Goal: Task Accomplishment & Management: Manage account settings

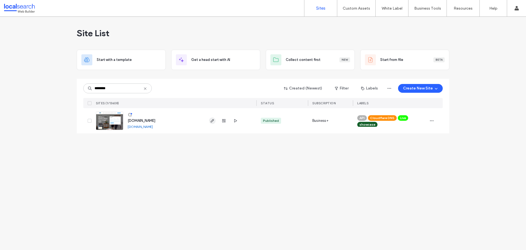
type input "********"
click at [212, 121] on use "button" at bounding box center [212, 120] width 3 height 3
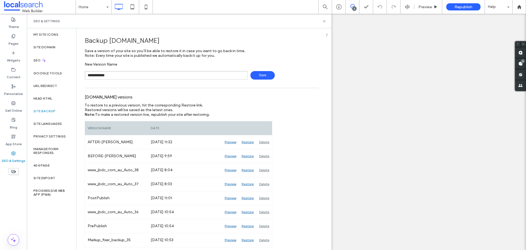
click at [268, 75] on span "Save" at bounding box center [262, 75] width 24 height 8
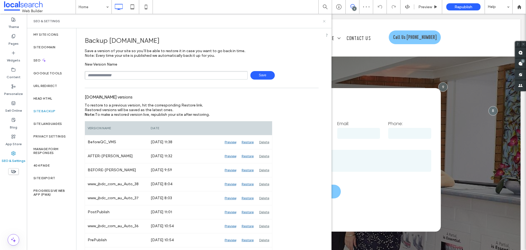
click at [325, 22] on icon at bounding box center [324, 21] width 4 height 4
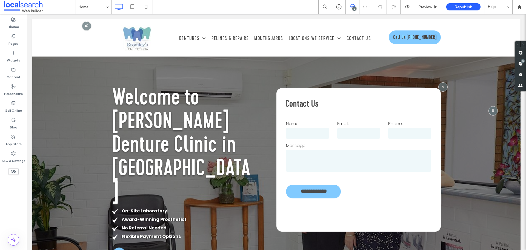
click at [354, 7] on div "5" at bounding box center [354, 9] width 4 height 4
click at [355, 7] on div "5" at bounding box center [354, 9] width 4 height 4
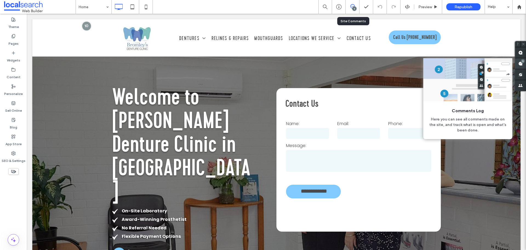
click at [523, 62] on div "5" at bounding box center [523, 61] width 4 height 4
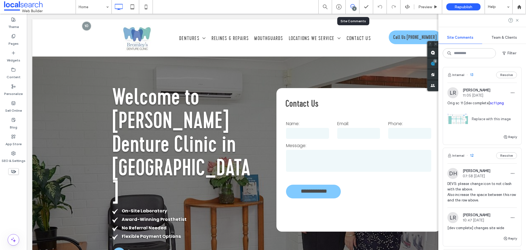
click at [497, 102] on link "sc11.png" at bounding box center [497, 103] width 14 height 4
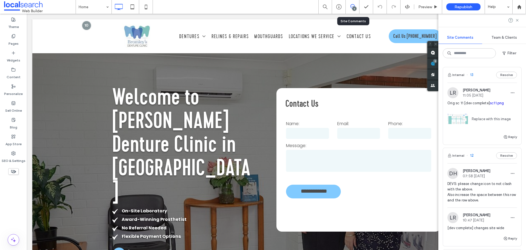
scroll to position [1121, 0]
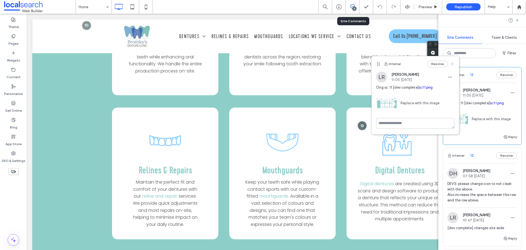
click at [453, 65] on icon at bounding box center [452, 64] width 4 height 4
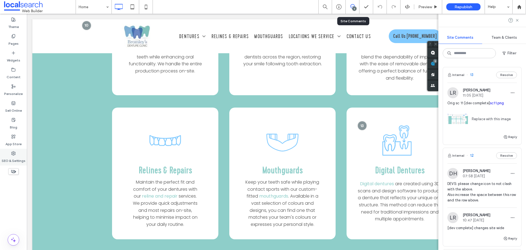
click at [10, 152] on div "SEO & Settings" at bounding box center [13, 156] width 27 height 17
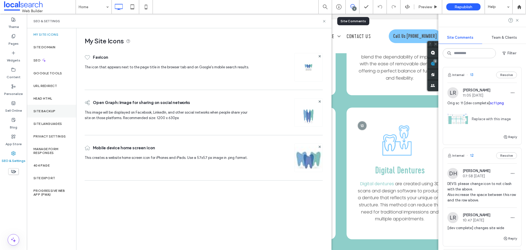
click at [50, 115] on div "Site Backup" at bounding box center [51, 111] width 49 height 13
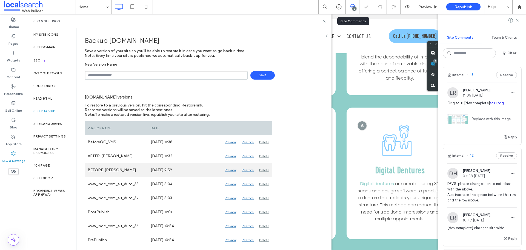
click at [232, 169] on div "Preview" at bounding box center [230, 170] width 17 height 14
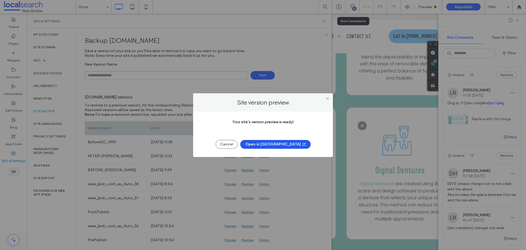
click at [263, 142] on button "Open in New Tab" at bounding box center [275, 144] width 70 height 9
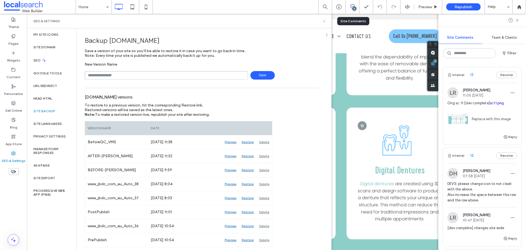
click at [324, 19] on icon at bounding box center [324, 21] width 4 height 4
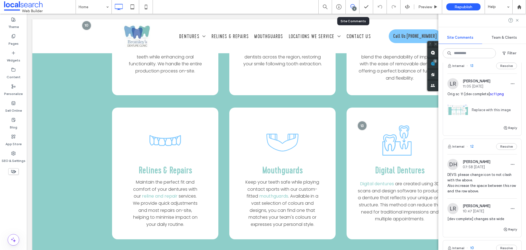
scroll to position [0, 0]
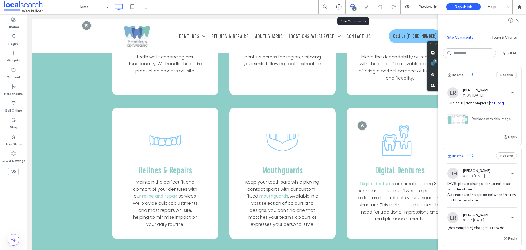
click at [456, 153] on button "Internal" at bounding box center [455, 155] width 17 height 7
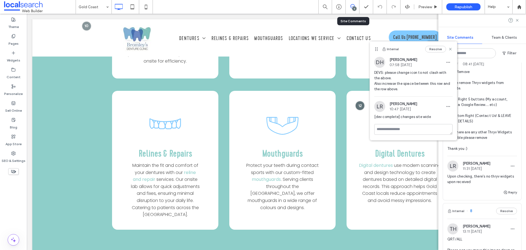
scroll to position [274, 0]
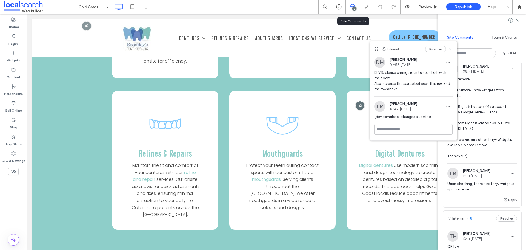
click at [449, 49] on icon at bounding box center [450, 49] width 4 height 4
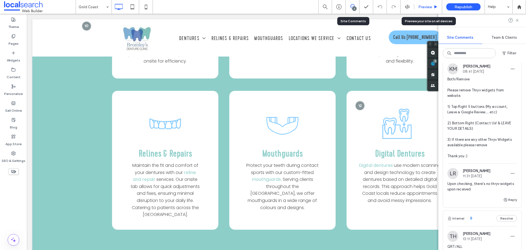
click at [428, 7] on span "Preview" at bounding box center [425, 7] width 14 height 5
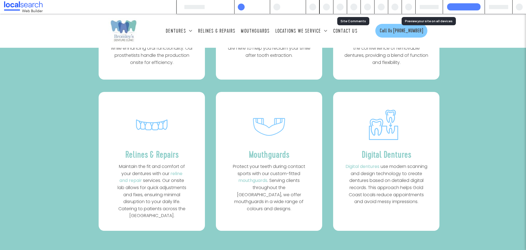
scroll to position [1053, 0]
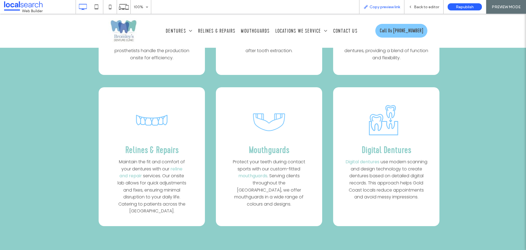
click at [391, 5] on span "Copy preview link" at bounding box center [385, 7] width 30 height 5
click at [424, 7] on span "Back to editor" at bounding box center [426, 7] width 25 height 5
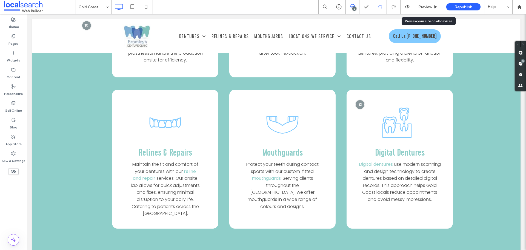
scroll to position [1048, 0]
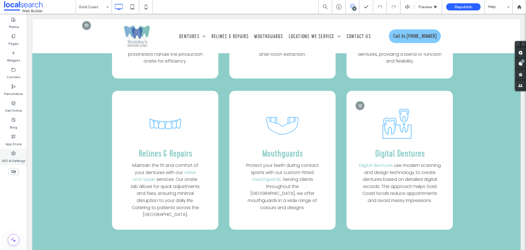
click at [21, 156] on label "SEO & Settings" at bounding box center [14, 159] width 24 height 8
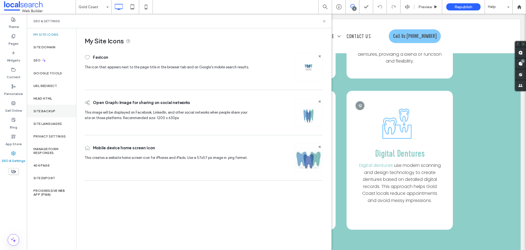
click at [38, 115] on div "Site Backup" at bounding box center [51, 111] width 49 height 13
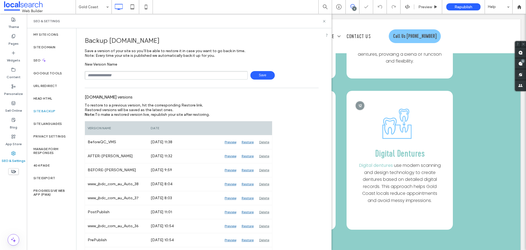
click at [130, 78] on input "text" at bounding box center [166, 75] width 163 height 8
type input "**********"
click at [259, 78] on span "Save" at bounding box center [262, 75] width 24 height 8
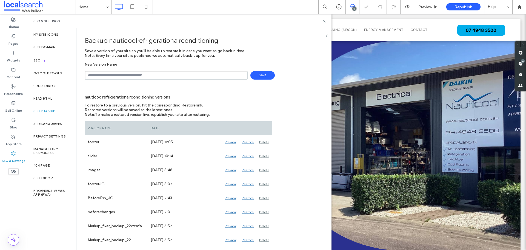
click at [142, 74] on input "text" at bounding box center [166, 75] width 163 height 8
type input "**********"
click at [258, 73] on span "Save" at bounding box center [262, 75] width 24 height 8
click at [324, 20] on icon at bounding box center [324, 21] width 4 height 4
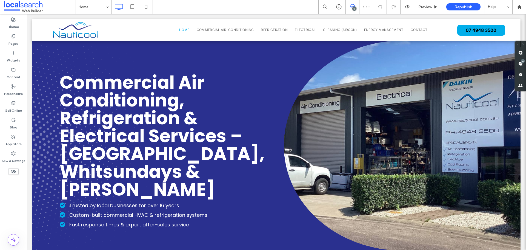
click at [353, 6] on use at bounding box center [352, 6] width 4 height 4
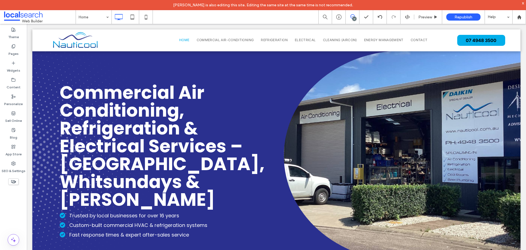
click at [349, 17] on span at bounding box center [352, 16] width 13 height 4
click at [355, 18] on div "17" at bounding box center [354, 19] width 4 height 4
click at [353, 17] on div "17" at bounding box center [354, 19] width 4 height 4
click at [523, 62] on div "17" at bounding box center [523, 61] width 4 height 4
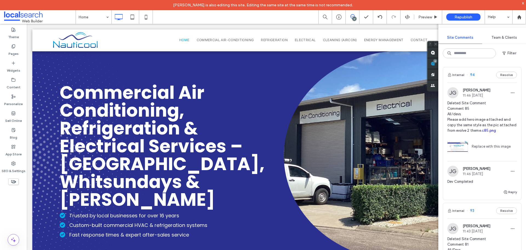
click at [496, 131] on link "c85.png" at bounding box center [489, 130] width 14 height 4
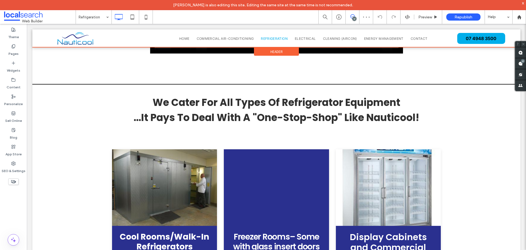
scroll to position [659, 0]
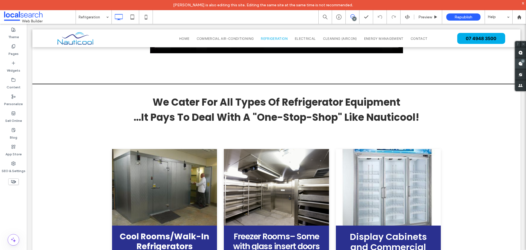
click at [522, 66] on span at bounding box center [520, 63] width 11 height 11
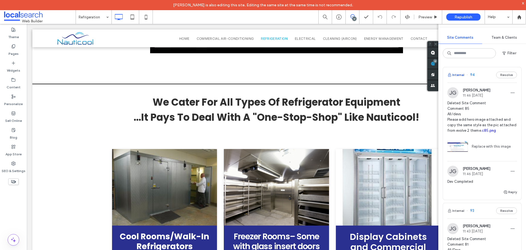
click at [459, 75] on button "Internal" at bounding box center [455, 74] width 17 height 7
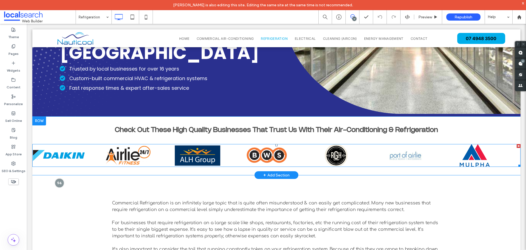
scroll to position [111, 0]
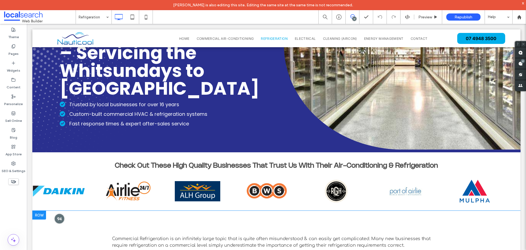
click at [60, 217] on div at bounding box center [59, 218] width 10 height 10
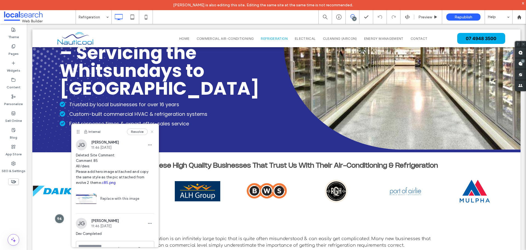
drag, startPoint x: 148, startPoint y: 131, endPoint x: 248, endPoint y: 44, distance: 132.8
click at [151, 131] on use at bounding box center [152, 131] width 2 height 2
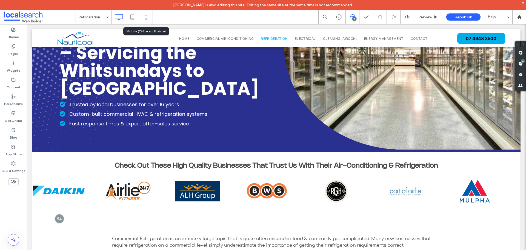
click at [148, 17] on icon at bounding box center [146, 17] width 11 height 11
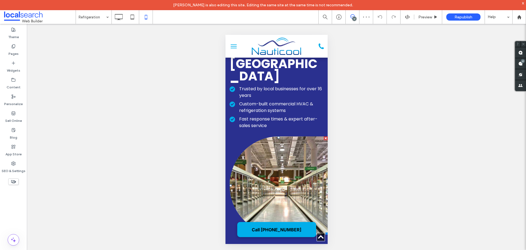
scroll to position [0, 0]
click at [130, 17] on icon at bounding box center [132, 17] width 11 height 11
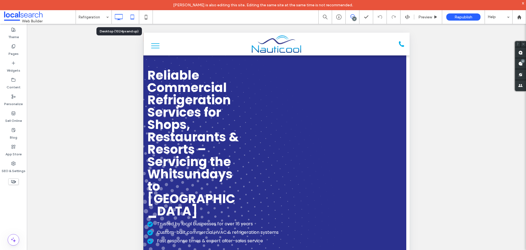
click at [116, 17] on icon at bounding box center [118, 17] width 11 height 11
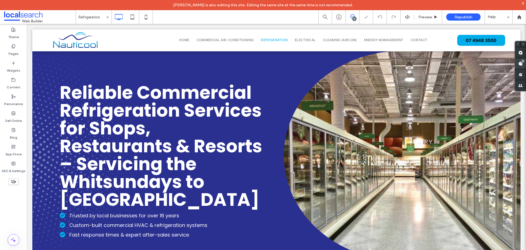
click at [522, 64] on use at bounding box center [520, 63] width 4 height 4
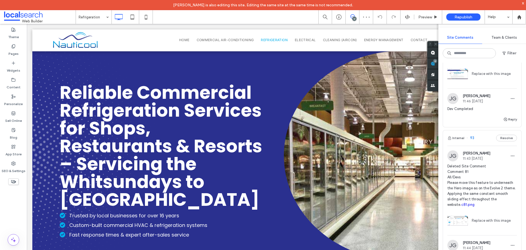
scroll to position [82, 0]
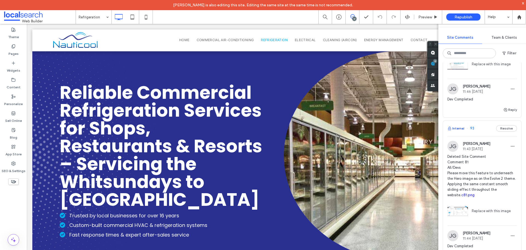
click at [460, 128] on button "Internal" at bounding box center [455, 128] width 17 height 7
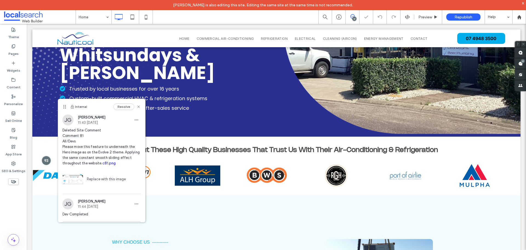
click at [116, 162] on link "c81.png" at bounding box center [108, 163] width 13 height 4
click at [136, 106] on icon at bounding box center [138, 106] width 4 height 4
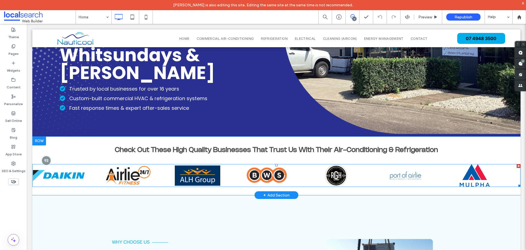
click at [401, 173] on span at bounding box center [276, 175] width 488 height 23
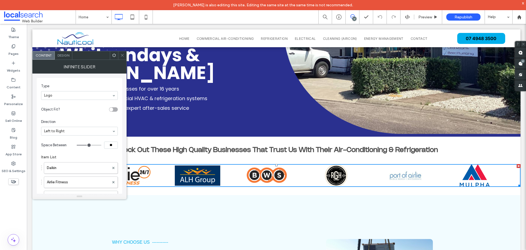
click at [64, 56] on span "Design" at bounding box center [64, 55] width 12 height 4
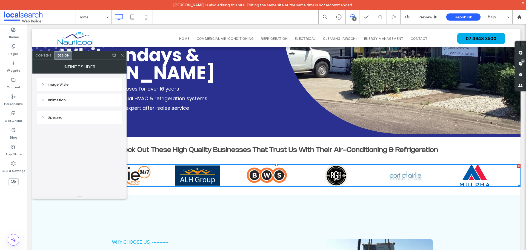
click at [80, 82] on div "Image Style" at bounding box center [79, 84] width 77 height 5
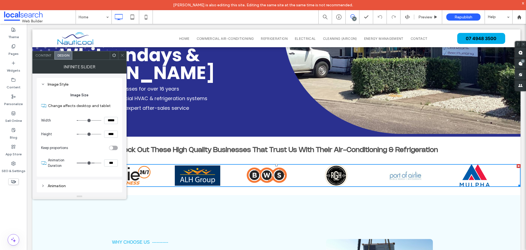
click at [122, 56] on icon at bounding box center [122, 55] width 4 height 4
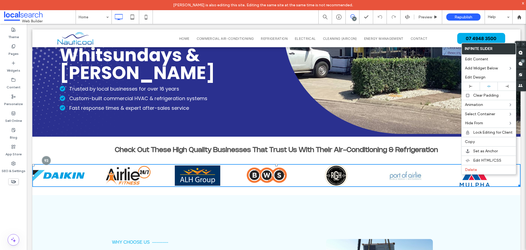
click at [48, 143] on div "Check Out These High Quality Businesses That Trust Us With Their Air-Conditioni…" at bounding box center [276, 165] width 488 height 59
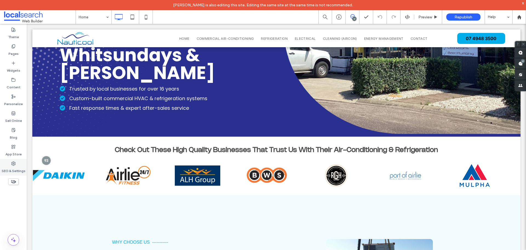
click at [13, 164] on icon at bounding box center [13, 163] width 4 height 4
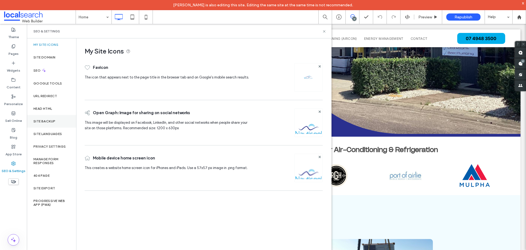
click at [45, 121] on label "Site Backup" at bounding box center [44, 121] width 22 height 4
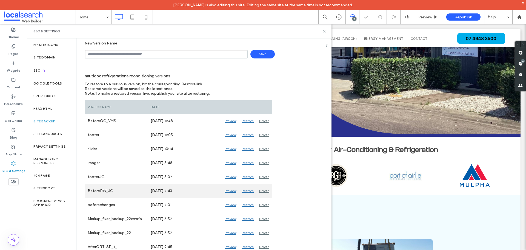
scroll to position [55, 0]
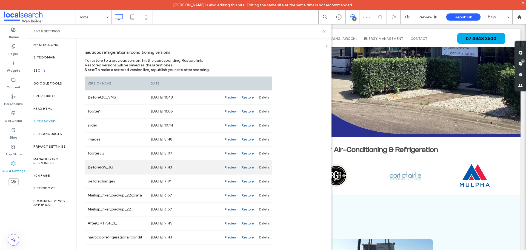
click at [229, 165] on div "Preview" at bounding box center [230, 167] width 17 height 14
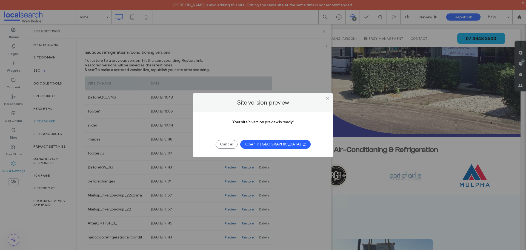
click at [271, 142] on button "Open in New Tab" at bounding box center [275, 144] width 70 height 9
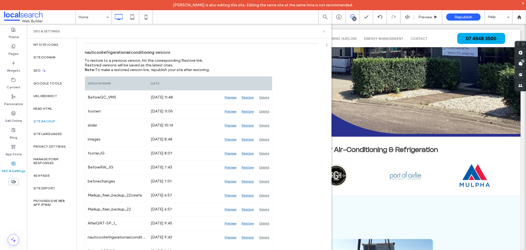
drag, startPoint x: 324, startPoint y: 32, endPoint x: 298, endPoint y: 8, distance: 35.5
click at [324, 32] on use at bounding box center [324, 31] width 2 height 2
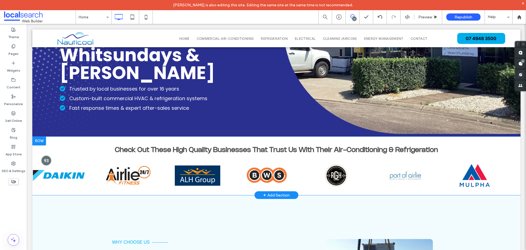
click at [45, 158] on div at bounding box center [46, 160] width 10 height 10
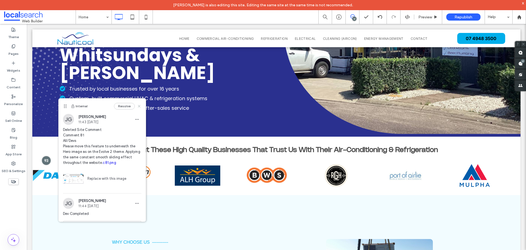
drag, startPoint x: 136, startPoint y: 106, endPoint x: 334, endPoint y: 30, distance: 211.9
click at [137, 106] on icon at bounding box center [139, 106] width 4 height 4
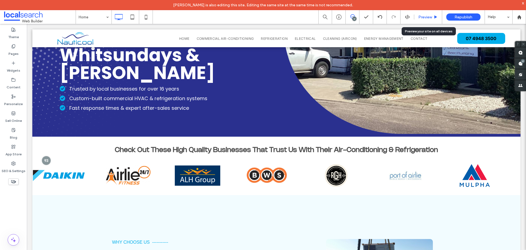
click at [433, 20] on div "Preview" at bounding box center [428, 17] width 28 height 14
click at [422, 15] on span "Preview" at bounding box center [425, 17] width 14 height 5
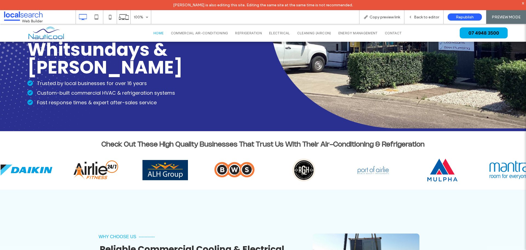
drag, startPoint x: 270, startPoint y: 167, endPoint x: 181, endPoint y: 167, distance: 88.8
click at [181, 167] on div at bounding box center [510, 169] width 1023 height 23
click at [390, 22] on div "Copy preview link" at bounding box center [381, 17] width 45 height 14
drag, startPoint x: 385, startPoint y: 24, endPoint x: 385, endPoint y: 18, distance: 5.3
click at [385, 23] on div "Copy preview link" at bounding box center [381, 17] width 45 height 14
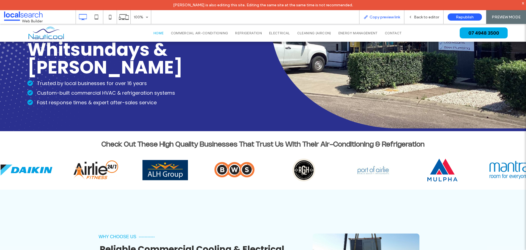
click at [384, 17] on span "Copy preview link" at bounding box center [385, 17] width 30 height 5
click at [427, 16] on span "Back to editor" at bounding box center [426, 17] width 25 height 5
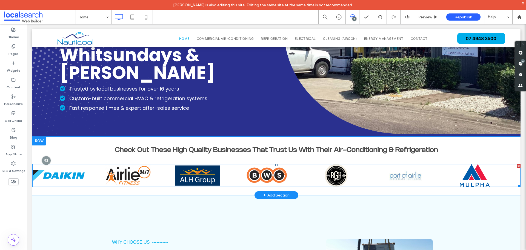
click at [446, 179] on span at bounding box center [276, 175] width 488 height 23
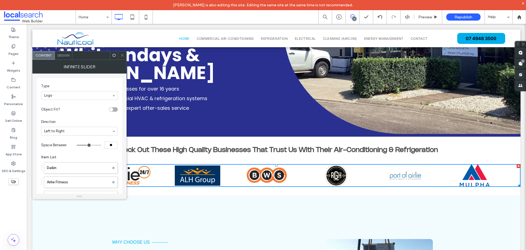
click at [65, 52] on div "Design" at bounding box center [64, 55] width 18 height 8
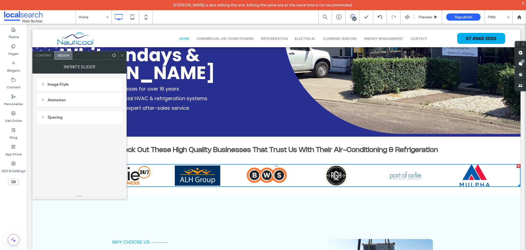
click at [74, 99] on div "Animation" at bounding box center [79, 100] width 77 height 5
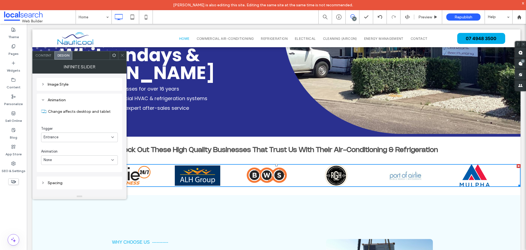
click at [74, 99] on div "Animation" at bounding box center [79, 100] width 77 height 5
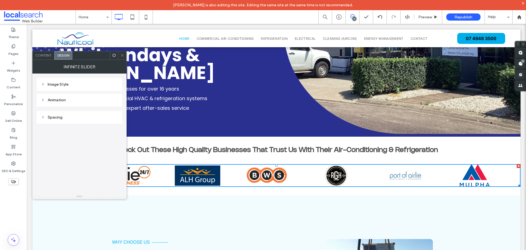
click at [77, 81] on div "Image Style" at bounding box center [79, 84] width 77 height 7
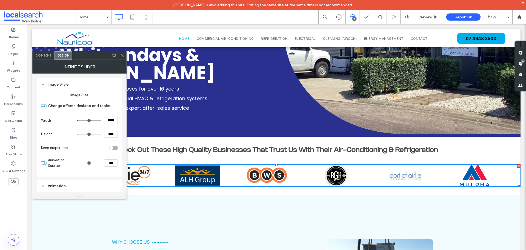
click at [77, 81] on div "Image Style" at bounding box center [79, 84] width 77 height 7
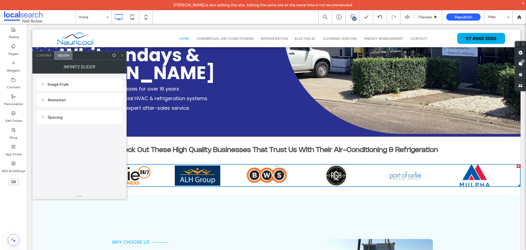
click at [46, 54] on span "Content" at bounding box center [43, 55] width 16 height 4
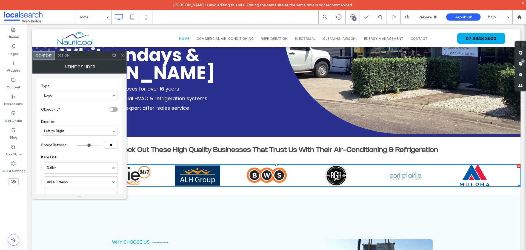
click at [114, 94] on div "Logo" at bounding box center [79, 95] width 77 height 9
click at [122, 55] on icon at bounding box center [122, 55] width 4 height 4
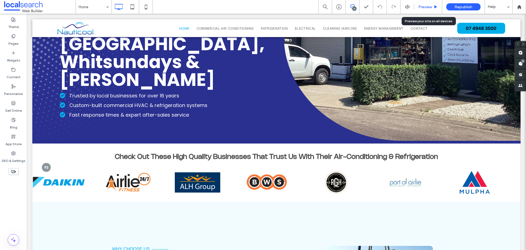
click at [428, 8] on span "Preview" at bounding box center [425, 7] width 14 height 5
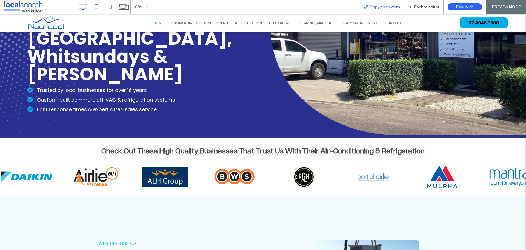
click at [381, 10] on div "Copy preview link" at bounding box center [381, 7] width 45 height 14
click at [388, 4] on div "Copy preview link" at bounding box center [381, 7] width 45 height 14
click at [386, 5] on span "Copy preview link" at bounding box center [385, 7] width 30 height 5
click at [395, 5] on span "Copy preview link" at bounding box center [385, 7] width 30 height 5
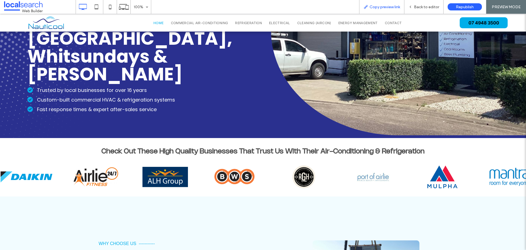
click at [373, 10] on div "Copy preview link" at bounding box center [381, 7] width 45 height 14
click at [373, 5] on span "Copy preview link" at bounding box center [385, 7] width 30 height 5
click at [419, 7] on span "Back to editor" at bounding box center [426, 7] width 25 height 5
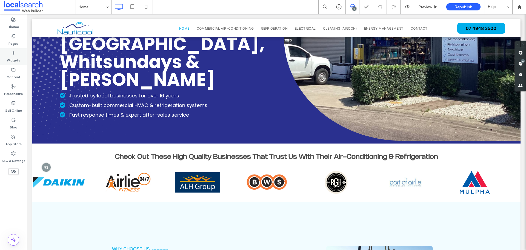
click at [12, 54] on icon at bounding box center [13, 53] width 4 height 4
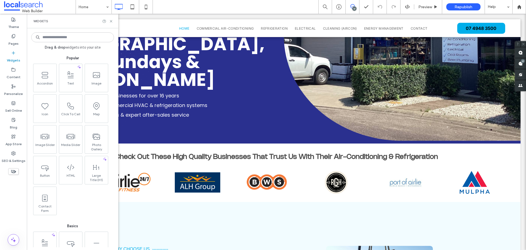
click at [61, 39] on input at bounding box center [72, 37] width 83 height 10
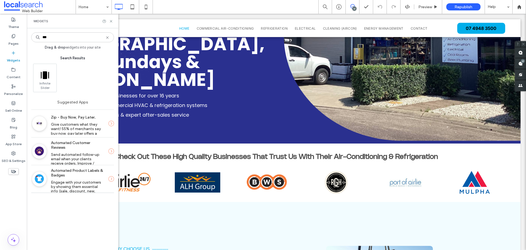
drag, startPoint x: 61, startPoint y: 39, endPoint x: 41, endPoint y: 39, distance: 20.3
click at [41, 39] on input "***" at bounding box center [72, 37] width 83 height 10
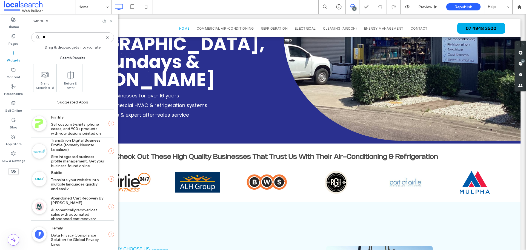
type input "*"
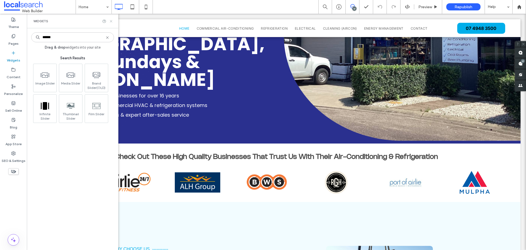
type input "******"
click at [111, 23] on icon at bounding box center [111, 21] width 4 height 4
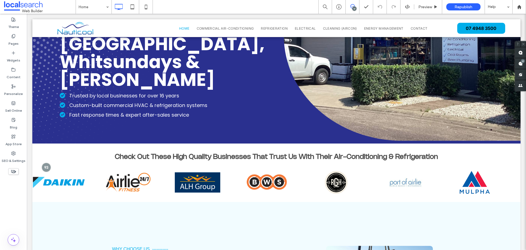
click at [404, 4] on div "17 Preview Republish Help" at bounding box center [422, 7] width 208 height 14
drag, startPoint x: 404, startPoint y: 4, endPoint x: 419, endPoint y: 2, distance: 15.7
click at [406, 4] on div "17 Preview Republish Help" at bounding box center [422, 7] width 208 height 14
click at [421, 2] on div "Preview" at bounding box center [428, 7] width 28 height 14
click at [422, 3] on div "Preview" at bounding box center [428, 7] width 28 height 14
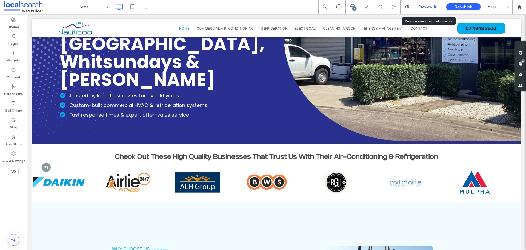
click at [419, 6] on span "Preview" at bounding box center [425, 7] width 14 height 5
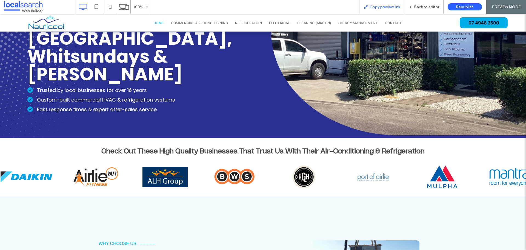
click at [390, 8] on span "Copy preview link" at bounding box center [385, 7] width 30 height 5
click at [424, 9] on div "Back to editor" at bounding box center [423, 7] width 39 height 14
click at [423, 6] on span "Back to editor" at bounding box center [426, 7] width 25 height 5
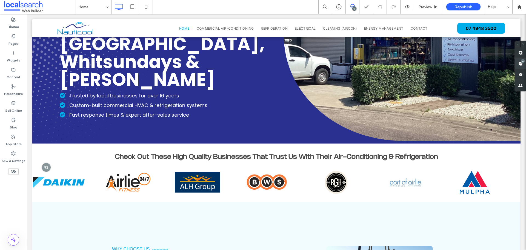
click at [523, 63] on div "17" at bounding box center [523, 61] width 4 height 4
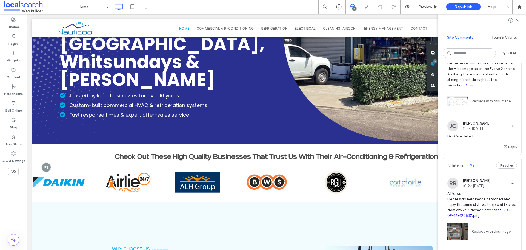
scroll to position [219, 0]
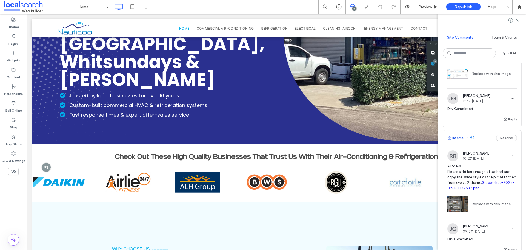
click at [463, 136] on button "Internal" at bounding box center [455, 138] width 17 height 7
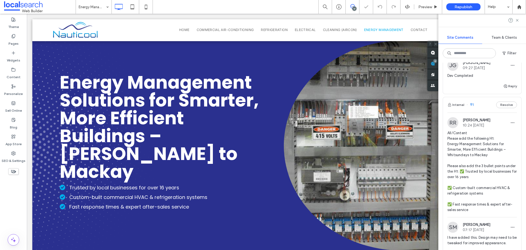
scroll to position [411, 0]
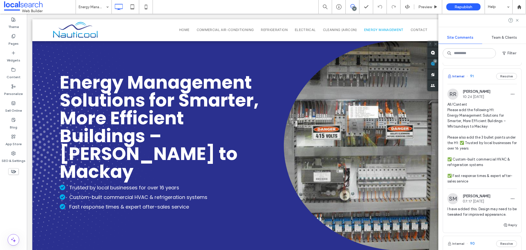
click at [459, 76] on button "Internal" at bounding box center [455, 76] width 17 height 7
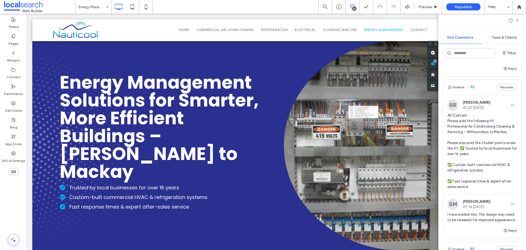
scroll to position [575, 0]
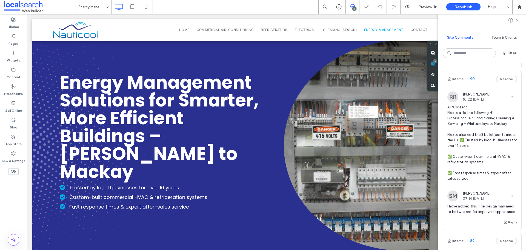
click at [462, 81] on button "Internal" at bounding box center [455, 79] width 17 height 7
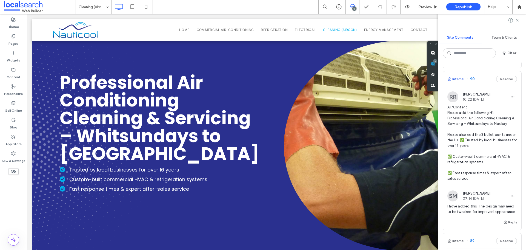
click at [459, 81] on button "Internal" at bounding box center [455, 79] width 17 height 7
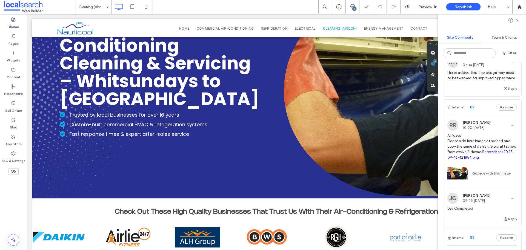
scroll to position [740, 0]
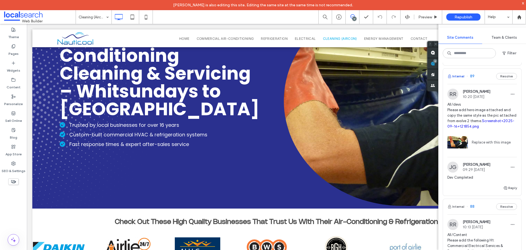
click at [454, 79] on button "Internal" at bounding box center [455, 76] width 17 height 7
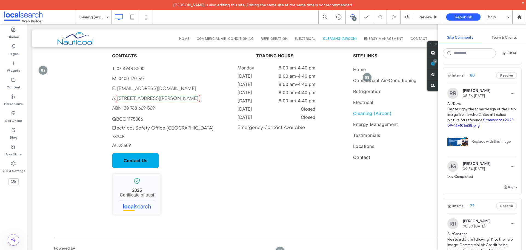
scroll to position [1726, 0]
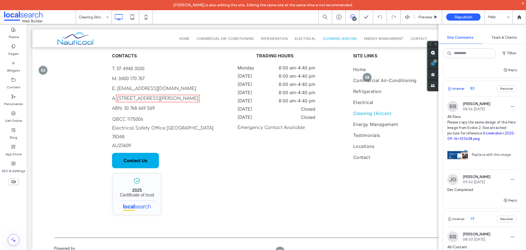
click at [460, 92] on button "Internal" at bounding box center [455, 88] width 17 height 7
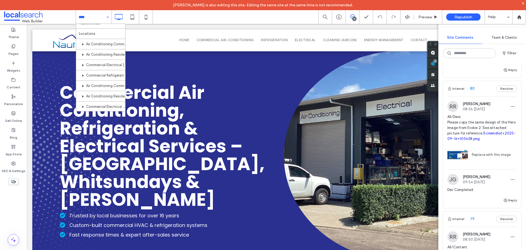
scroll to position [82, 0]
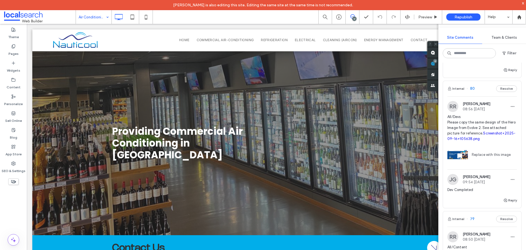
click at [101, 19] on input at bounding box center [92, 17] width 27 height 14
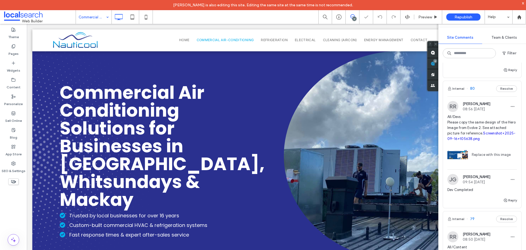
click at [94, 18] on input at bounding box center [92, 17] width 27 height 14
click at [95, 18] on input at bounding box center [92, 17] width 27 height 14
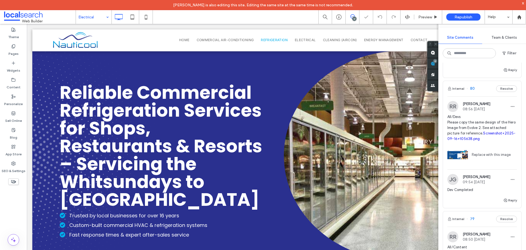
click at [94, 18] on input at bounding box center [92, 17] width 27 height 14
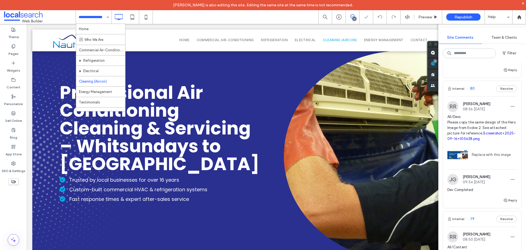
click at [94, 18] on input at bounding box center [92, 17] width 27 height 14
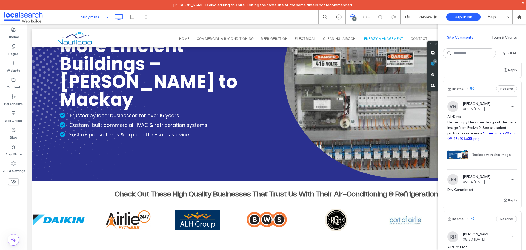
scroll to position [1753, 0]
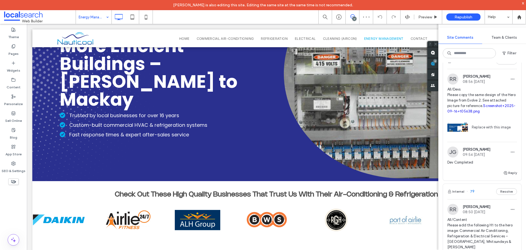
click at [89, 16] on input at bounding box center [92, 17] width 27 height 14
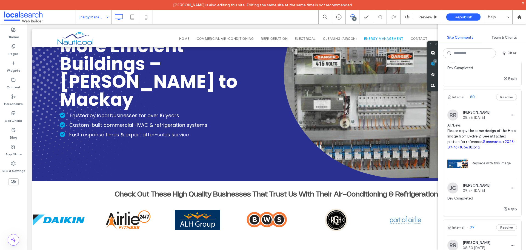
scroll to position [1726, 0]
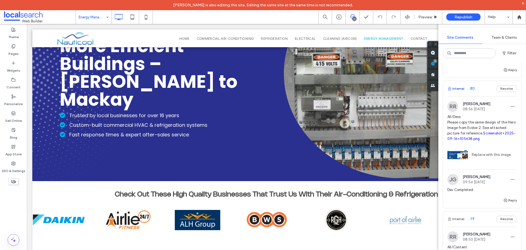
click at [462, 92] on button "Internal" at bounding box center [455, 88] width 17 height 7
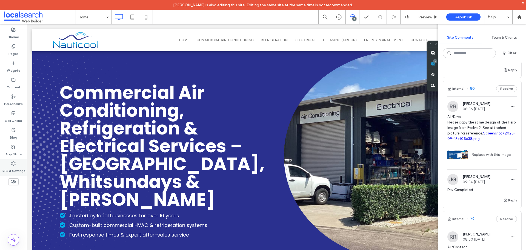
click at [14, 164] on use at bounding box center [14, 163] width 4 height 4
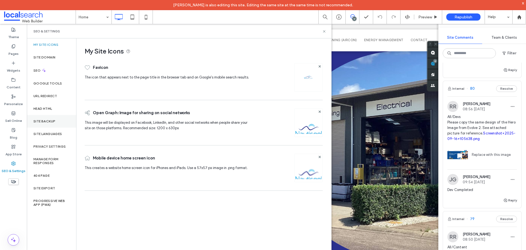
click at [45, 120] on label "Site Backup" at bounding box center [44, 121] width 22 height 4
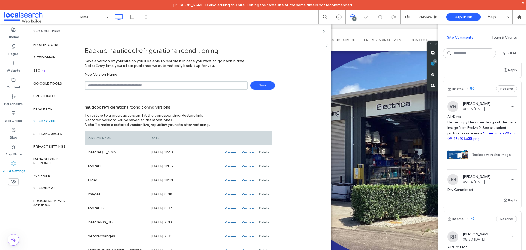
click at [126, 84] on input "text" at bounding box center [166, 85] width 163 height 8
type input "**********"
click at [264, 84] on span "Save" at bounding box center [262, 85] width 24 height 8
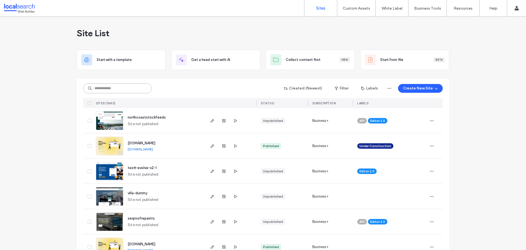
click at [85, 88] on input at bounding box center [117, 88] width 68 height 10
paste input "********"
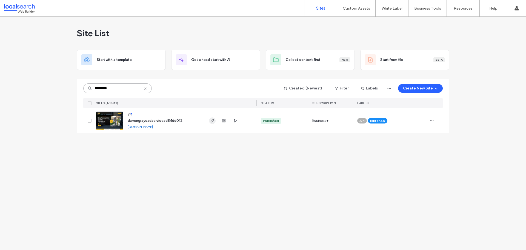
type input "********"
click at [212, 122] on icon "button" at bounding box center [212, 120] width 4 height 4
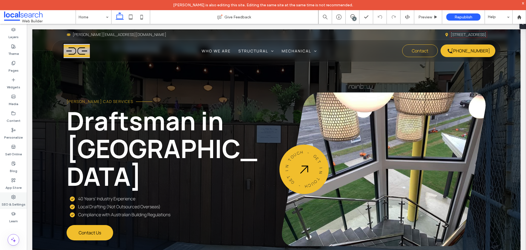
click at [16, 197] on div "SEO & Settings" at bounding box center [13, 200] width 27 height 17
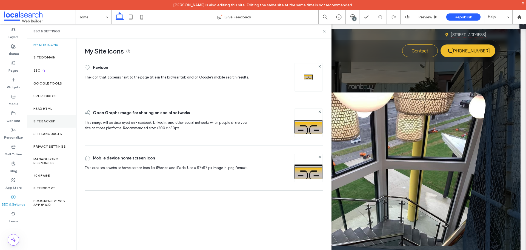
click at [48, 119] on label "Site Backup" at bounding box center [44, 121] width 22 height 4
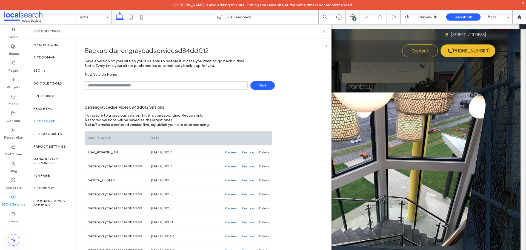
click at [108, 87] on input "text" at bounding box center [166, 85] width 163 height 8
type input "**********"
click at [269, 84] on span "Save" at bounding box center [262, 85] width 24 height 8
click at [325, 33] on icon at bounding box center [324, 31] width 4 height 4
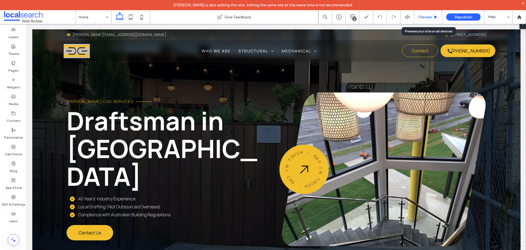
click at [429, 16] on span "Preview" at bounding box center [425, 17] width 14 height 5
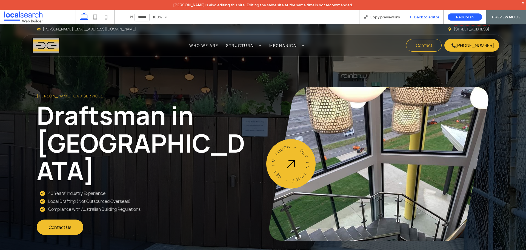
click at [425, 15] on span "Back to editor" at bounding box center [426, 17] width 25 height 5
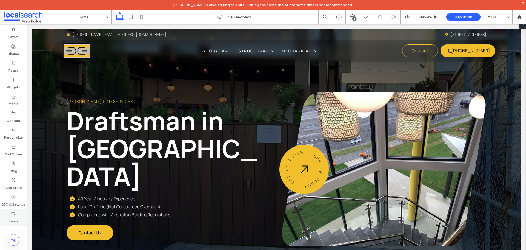
click at [18, 210] on div "Learn" at bounding box center [13, 217] width 27 height 17
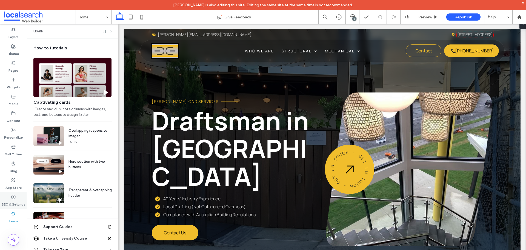
click at [13, 195] on use at bounding box center [14, 197] width 4 height 4
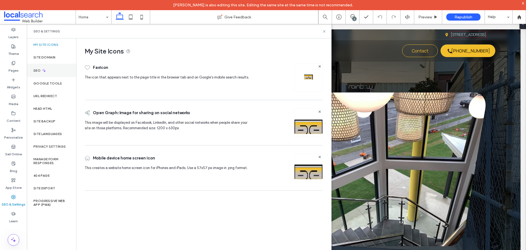
click at [42, 70] on icon at bounding box center [44, 70] width 5 height 5
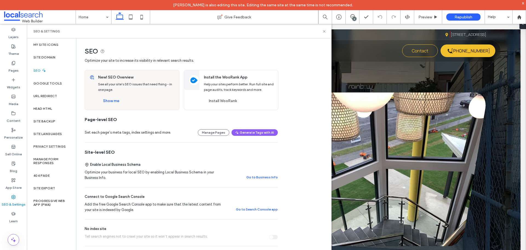
click at [42, 70] on icon at bounding box center [44, 70] width 5 height 5
click at [116, 100] on button "Show me" at bounding box center [111, 100] width 26 height 9
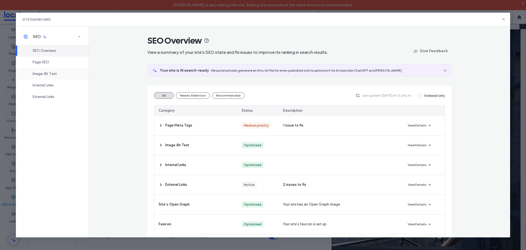
click at [41, 73] on span "Image Alt Text" at bounding box center [45, 73] width 24 height 4
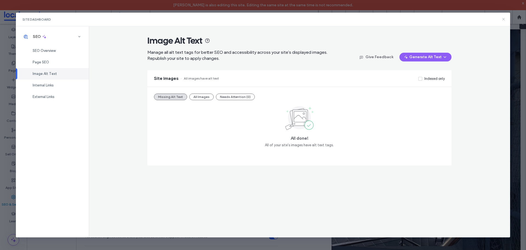
click at [502, 20] on icon at bounding box center [503, 19] width 4 height 4
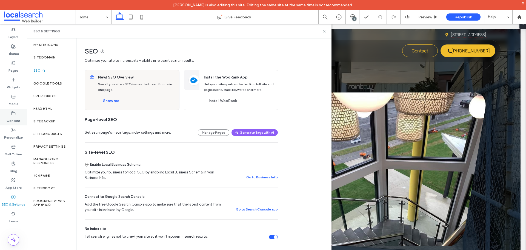
click at [14, 117] on label "Content" at bounding box center [14, 119] width 14 height 8
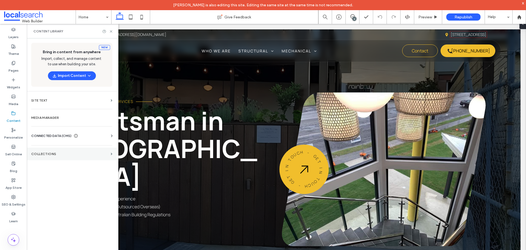
click at [45, 158] on section "Collections" at bounding box center [72, 153] width 90 height 13
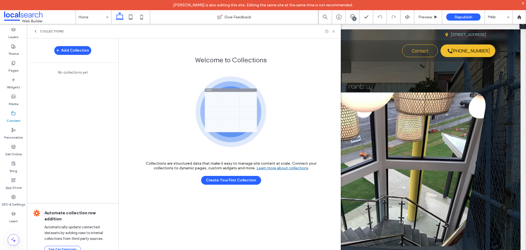
click at [36, 32] on use at bounding box center [35, 31] width 1 height 2
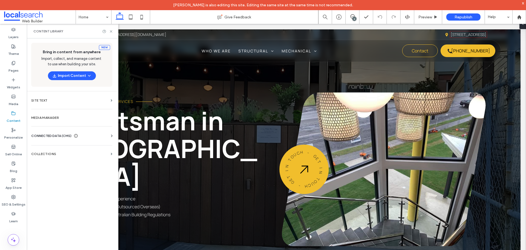
click at [60, 140] on div "Business Info Business Text Business Images Find and Replace" at bounding box center [72, 140] width 83 height 4
click at [58, 133] on span "CONNECTED DATA (CMS)" at bounding box center [51, 135] width 40 height 5
click at [64, 149] on label "Business Info" at bounding box center [73, 149] width 75 height 4
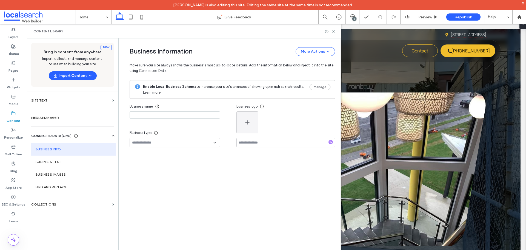
type input "**********"
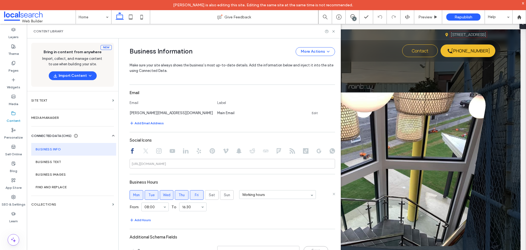
scroll to position [230, 0]
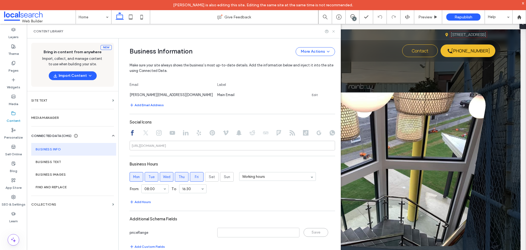
click at [334, 30] on icon at bounding box center [333, 31] width 4 height 4
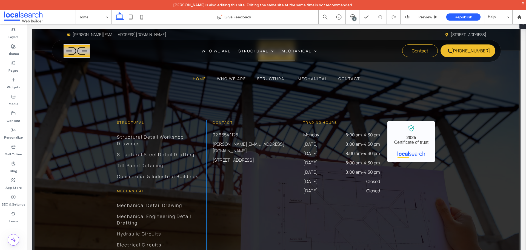
scroll to position [2001, 0]
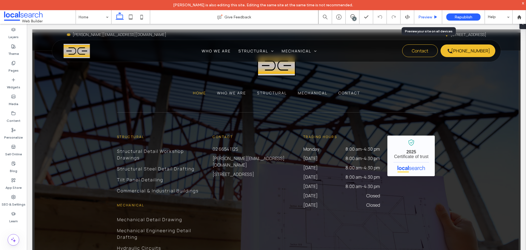
click at [422, 18] on span "Preview" at bounding box center [425, 17] width 14 height 5
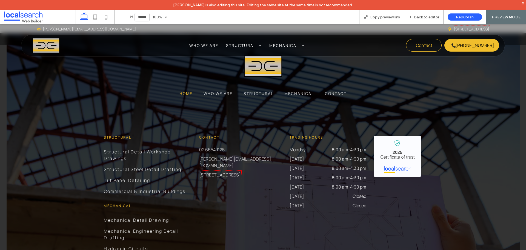
scroll to position [1967, 0]
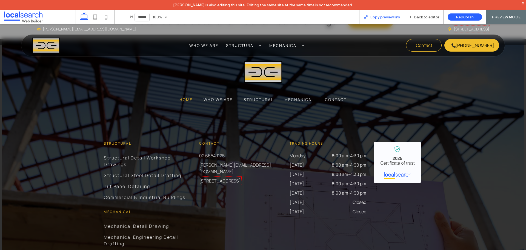
click at [388, 16] on span "Copy preview link" at bounding box center [385, 17] width 30 height 5
